Goal: Task Accomplishment & Management: Complete application form

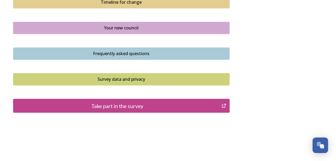
scroll to position [403, 0]
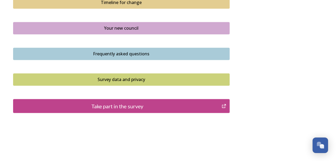
click at [154, 103] on div "Take part in the survey" at bounding box center [117, 106] width 203 height 8
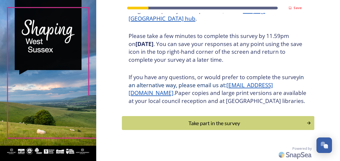
scroll to position [96, 0]
click at [227, 121] on div "Take part in the survey" at bounding box center [214, 123] width 181 height 8
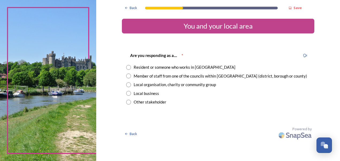
click at [126, 66] on input "radio" at bounding box center [128, 67] width 5 height 5
radio input "true"
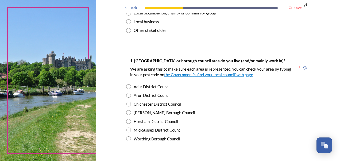
scroll to position [72, 0]
click at [126, 111] on input "radio" at bounding box center [128, 112] width 5 height 5
radio input "true"
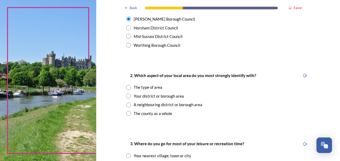
scroll to position [167, 0]
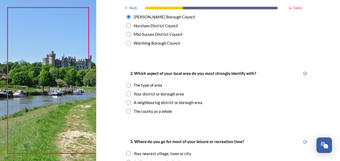
click at [126, 111] on input "radio" at bounding box center [128, 111] width 5 height 5
radio input "true"
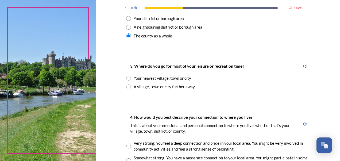
scroll to position [243, 0]
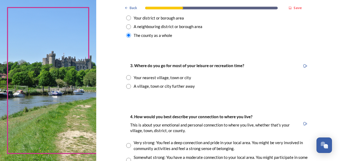
click at [126, 86] on input "radio" at bounding box center [128, 86] width 5 height 5
radio input "true"
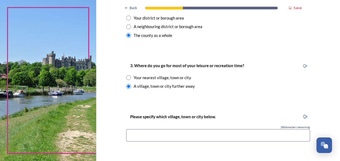
click at [126, 76] on input "radio" at bounding box center [128, 77] width 5 height 5
radio input "true"
click at [143, 137] on input at bounding box center [218, 135] width 184 height 12
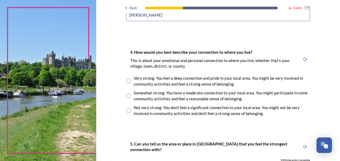
scroll to position [367, 0]
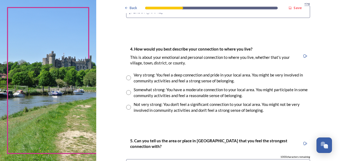
type input "Crawley"
click at [127, 92] on input "radio" at bounding box center [128, 92] width 5 height 5
radio input "true"
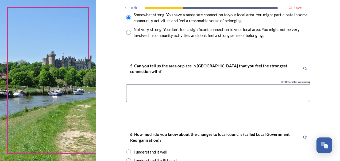
scroll to position [442, 0]
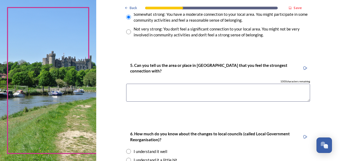
click at [135, 89] on textarea at bounding box center [218, 93] width 184 height 18
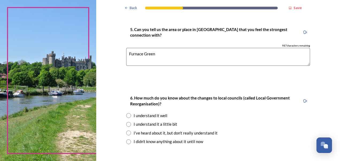
scroll to position [478, 0]
type textarea "Furnace Green"
drag, startPoint x: 126, startPoint y: 114, endPoint x: 196, endPoint y: 122, distance: 71.0
click at [196, 122] on div "6. How much do you know about the changes to local councils (called Local Gover…" at bounding box center [218, 119] width 192 height 61
click at [127, 114] on input "radio" at bounding box center [128, 115] width 5 height 5
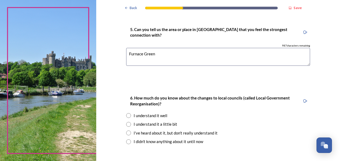
radio input "true"
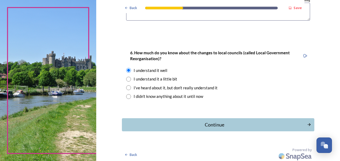
scroll to position [523, 0]
click at [219, 125] on div "Continue" at bounding box center [214, 124] width 181 height 7
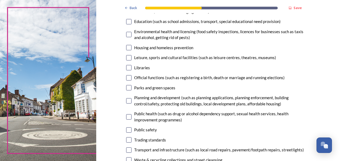
scroll to position [119, 0]
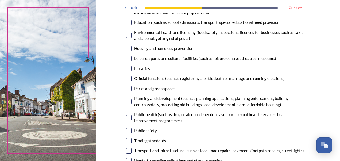
click at [126, 68] on input "checkbox" at bounding box center [128, 68] width 5 height 5
checkbox input "true"
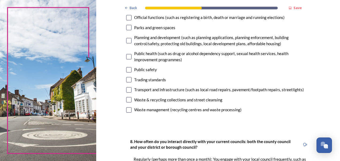
scroll to position [181, 0]
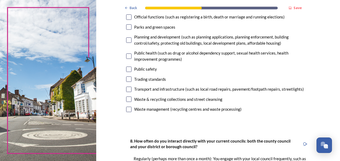
click at [126, 89] on input "checkbox" at bounding box center [128, 89] width 5 height 5
checkbox input "true"
click at [127, 77] on input "checkbox" at bounding box center [128, 78] width 5 height 5
checkbox input "true"
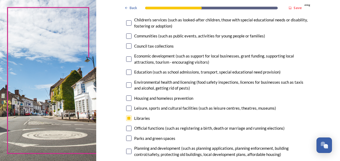
scroll to position [74, 0]
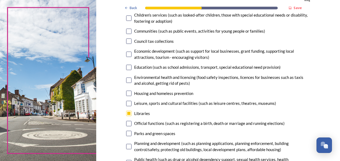
click at [126, 20] on input "checkbox" at bounding box center [128, 17] width 5 height 5
checkbox input "true"
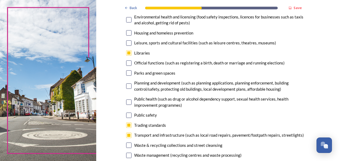
scroll to position [134, 0]
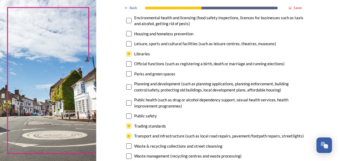
click at [127, 64] on input "checkbox" at bounding box center [128, 63] width 5 height 5
checkbox input "true"
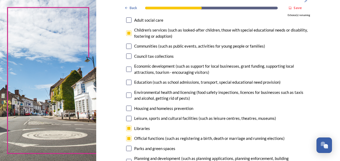
scroll to position [52, 0]
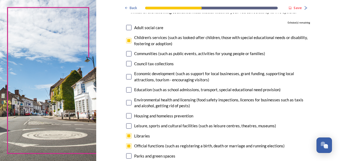
click at [127, 25] on input "checkbox" at bounding box center [128, 27] width 5 height 5
checkbox input "false"
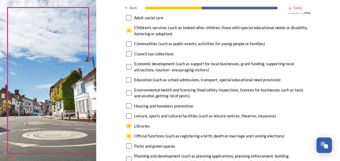
scroll to position [70, 0]
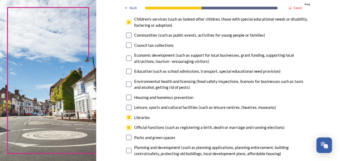
click at [127, 127] on input "checkbox" at bounding box center [128, 127] width 5 height 5
checkbox input "false"
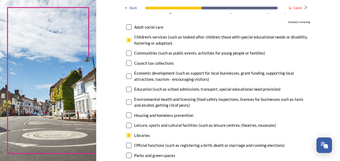
scroll to position [35, 0]
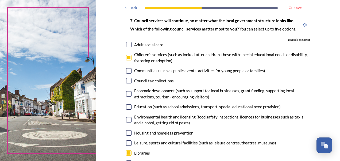
click at [127, 45] on input "checkbox" at bounding box center [128, 44] width 5 height 5
checkbox input "true"
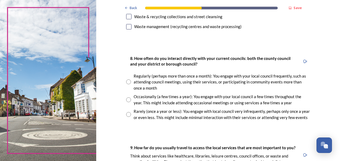
scroll to position [265, 0]
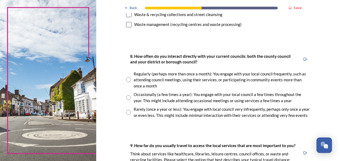
click at [127, 99] on input "radio" at bounding box center [128, 97] width 5 height 5
radio input "true"
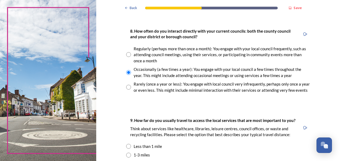
click at [230, 120] on strong "9. How far do you usually travel to access the local services that are most imp…" at bounding box center [212, 120] width 165 height 5
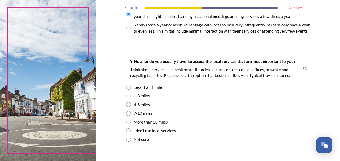
scroll to position [348, 0]
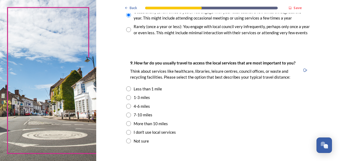
click at [127, 97] on input "radio" at bounding box center [128, 97] width 5 height 5
radio input "true"
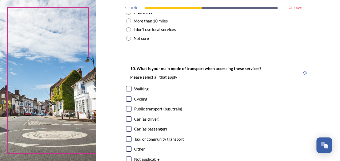
scroll to position [452, 0]
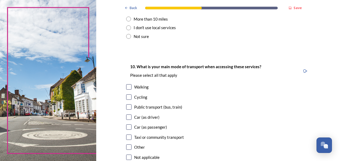
click at [128, 117] on input "checkbox" at bounding box center [128, 116] width 5 height 5
checkbox input "true"
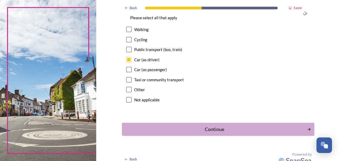
scroll to position [510, 0]
click at [213, 127] on div "Continue" at bounding box center [214, 129] width 181 height 7
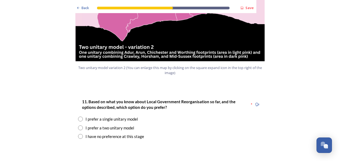
scroll to position [650, 0]
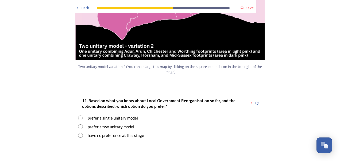
click at [79, 115] on input "radio" at bounding box center [80, 117] width 5 height 5
radio input "true"
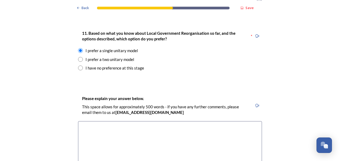
scroll to position [716, 0]
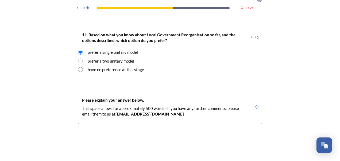
click at [85, 123] on textarea at bounding box center [170, 153] width 184 height 60
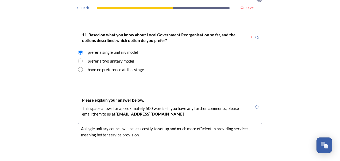
click at [133, 123] on textarea "A single unitary council will be less costly to set up and much more efficient …" at bounding box center [170, 153] width 184 height 60
click at [135, 123] on textarea "A single unitary council will be far less costly to set up and much more effici…" at bounding box center [170, 153] width 184 height 60
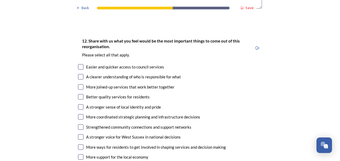
scroll to position [887, 0]
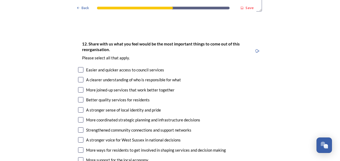
type textarea "A single unitary council will be far less costly to set up and much more effici…"
click at [78, 137] on input "checkbox" at bounding box center [80, 139] width 5 height 5
checkbox input "true"
click at [78, 87] on input "checkbox" at bounding box center [80, 89] width 5 height 5
checkbox input "true"
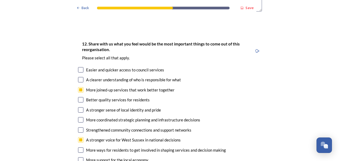
click at [79, 77] on input "checkbox" at bounding box center [80, 79] width 5 height 5
checkbox input "true"
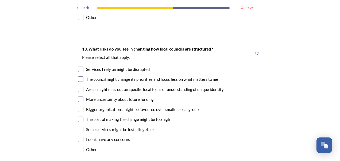
scroll to position [1042, 0]
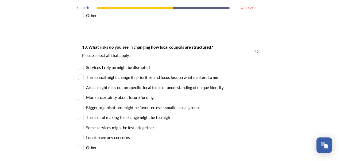
click at [80, 115] on input "checkbox" at bounding box center [80, 117] width 5 height 5
checkbox input "true"
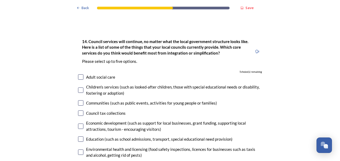
scroll to position [1179, 0]
click at [79, 111] on input "checkbox" at bounding box center [80, 113] width 5 height 5
checkbox input "true"
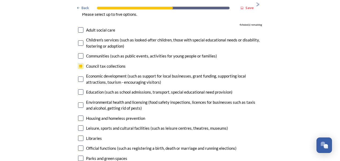
scroll to position [1230, 0]
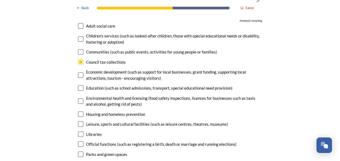
click at [80, 111] on input "checkbox" at bounding box center [80, 113] width 5 height 5
checkbox input "true"
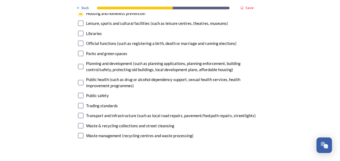
scroll to position [1332, 0]
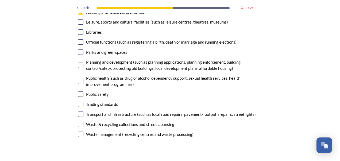
click at [80, 122] on input "checkbox" at bounding box center [80, 124] width 5 height 5
checkbox input "true"
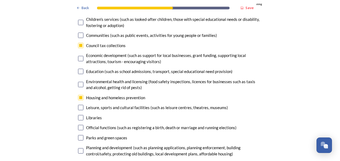
scroll to position [1249, 0]
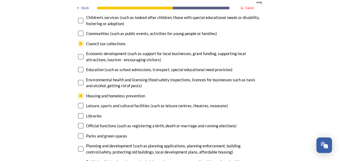
click at [79, 103] on input "checkbox" at bounding box center [80, 105] width 5 height 5
checkbox input "true"
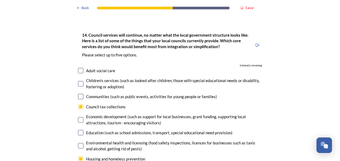
scroll to position [1187, 0]
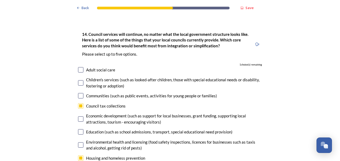
click at [80, 116] on input "checkbox" at bounding box center [80, 118] width 5 height 5
checkbox input "true"
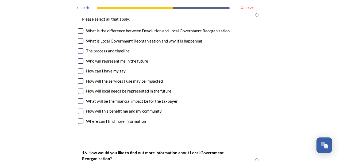
scroll to position [1488, 0]
click at [78, 98] on input "checkbox" at bounding box center [80, 100] width 5 height 5
checkbox input "true"
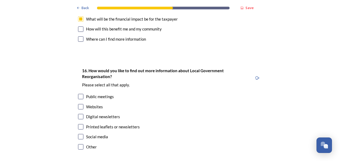
scroll to position [1565, 0]
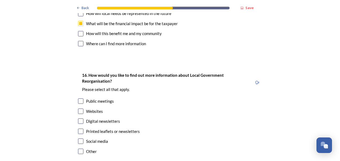
click at [79, 108] on input "checkbox" at bounding box center [80, 110] width 5 height 5
checkbox input "true"
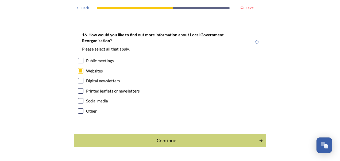
scroll to position [1607, 0]
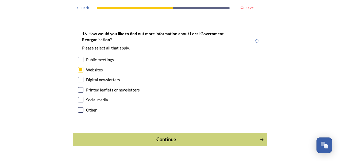
click at [130, 136] on div "Continue" at bounding box center [166, 139] width 181 height 7
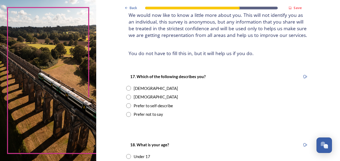
scroll to position [43, 0]
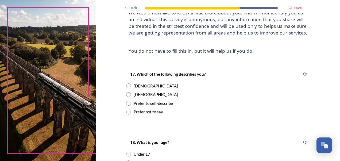
click at [126, 93] on input "radio" at bounding box center [128, 94] width 5 height 5
radio input "true"
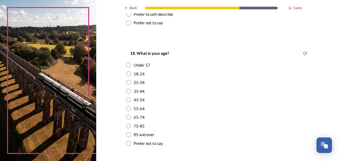
scroll to position [133, 0]
click at [126, 101] on input "radio" at bounding box center [128, 99] width 5 height 5
radio input "true"
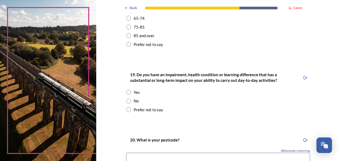
scroll to position [231, 0]
click at [126, 102] on input "radio" at bounding box center [128, 100] width 5 height 5
radio input "true"
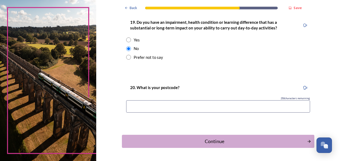
scroll to position [287, 0]
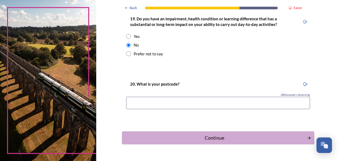
click at [158, 100] on input at bounding box center [218, 103] width 184 height 12
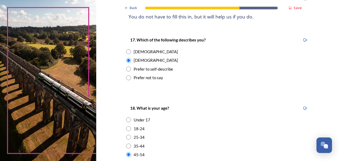
type input "RH10 7ND"
click at [308, 129] on div "18-24" at bounding box center [218, 129] width 184 height 6
radio input "true"
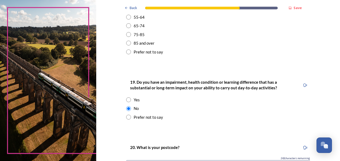
scroll to position [301, 0]
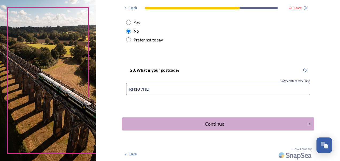
click at [220, 123] on div "Continue" at bounding box center [214, 123] width 179 height 7
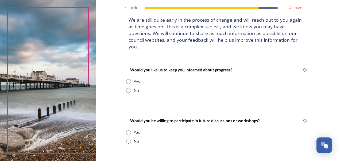
scroll to position [37, 0]
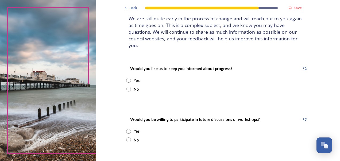
click at [127, 137] on input "radio" at bounding box center [128, 139] width 5 height 5
radio input "true"
click at [128, 78] on input "radio" at bounding box center [128, 80] width 5 height 5
radio input "true"
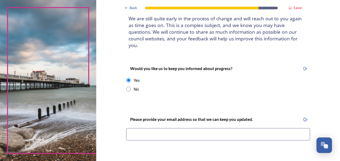
click at [175, 128] on input at bounding box center [218, 134] width 184 height 12
click at [173, 128] on input at bounding box center [218, 134] width 184 height 12
type input "D"
click at [126, 87] on input "radio" at bounding box center [128, 89] width 5 height 5
radio input "true"
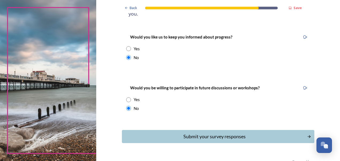
scroll to position [75, 0]
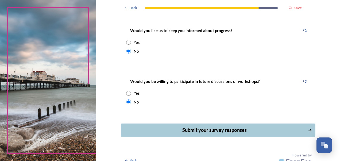
click at [221, 126] on div "Submit your survey responses" at bounding box center [214, 129] width 181 height 7
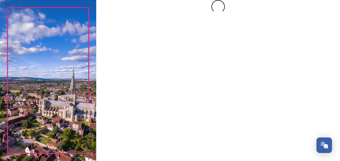
scroll to position [0, 0]
